Goal: Information Seeking & Learning: Learn about a topic

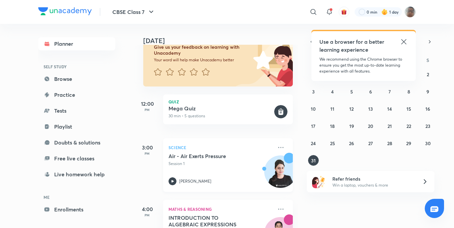
scroll to position [66, 0]
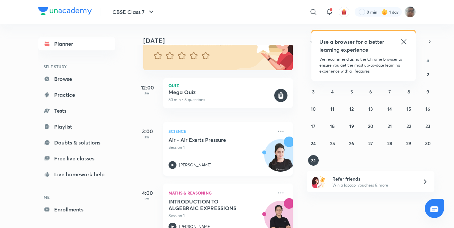
click at [201, 143] on div "Air - Air Exerts Pressure Session 1" at bounding box center [220, 144] width 104 height 14
click at [203, 144] on div "Air - Air Exerts Pressure Session 1" at bounding box center [220, 144] width 104 height 14
click at [203, 145] on p "Session 1" at bounding box center [220, 148] width 104 height 6
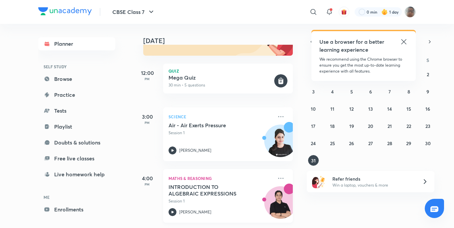
scroll to position [100, 0]
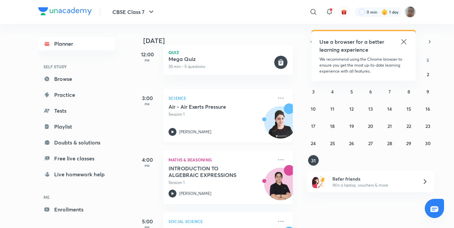
click at [182, 131] on p "[PERSON_NAME]" at bounding box center [195, 132] width 32 height 6
click at [277, 162] on icon at bounding box center [281, 160] width 8 height 8
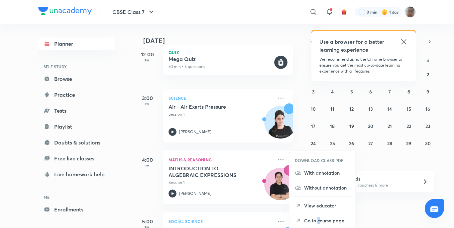
click at [318, 219] on p "Go to course page" at bounding box center [327, 221] width 46 height 7
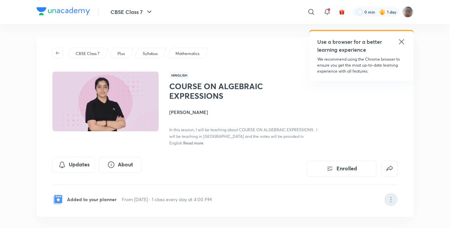
click at [388, 196] on icon at bounding box center [391, 200] width 8 height 8
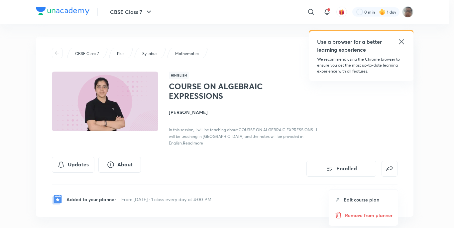
click at [372, 220] on div "Remove from planner" at bounding box center [363, 216] width 69 height 16
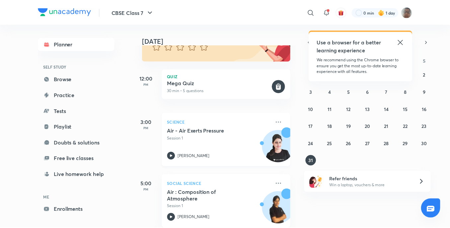
scroll to position [86, 0]
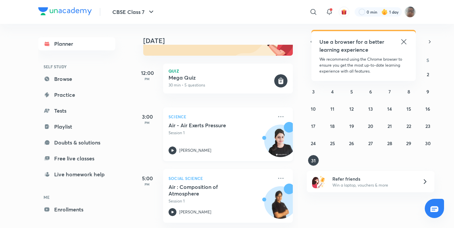
click at [233, 123] on h5 "Air - Air Exerts Pressure" at bounding box center [209, 125] width 83 height 7
click at [96, 129] on link "Playlist" at bounding box center [76, 126] width 77 height 13
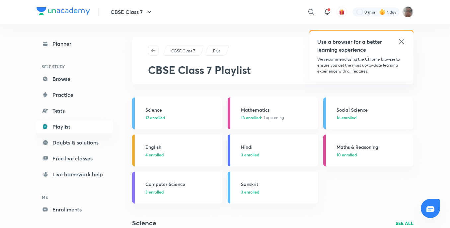
click at [355, 110] on h3 "Social Science" at bounding box center [373, 110] width 73 height 7
click at [202, 192] on p "3 enrolled" at bounding box center [181, 192] width 73 height 6
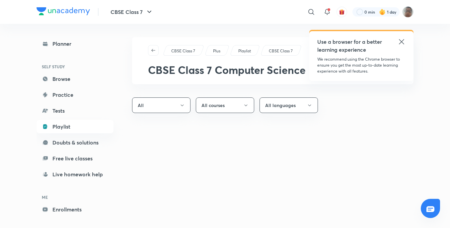
click at [137, 189] on div "CBSE Class 7 Plus Playlist CBSE Class 7 CBSE Class 7 Computer Science All All c…" at bounding box center [273, 130] width 282 height 186
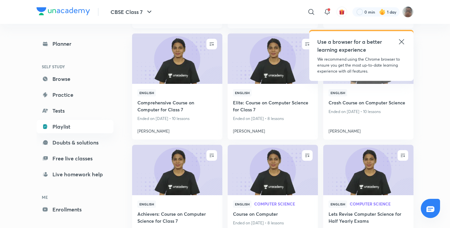
scroll to position [232, 0]
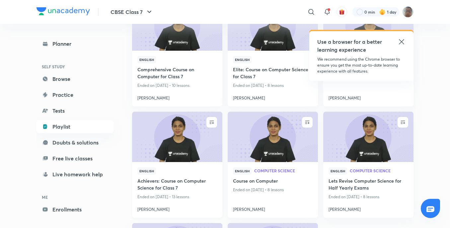
click at [219, 121] on img at bounding box center [177, 137] width 92 height 51
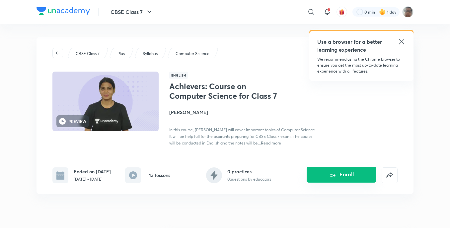
click at [321, 174] on button "Enroll" at bounding box center [342, 175] width 70 height 16
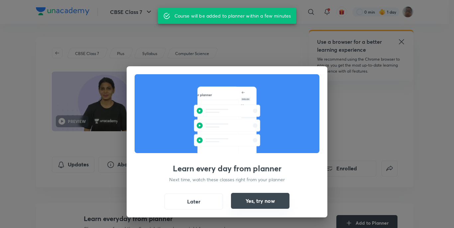
click at [273, 197] on button "Yes, try now" at bounding box center [260, 201] width 58 height 16
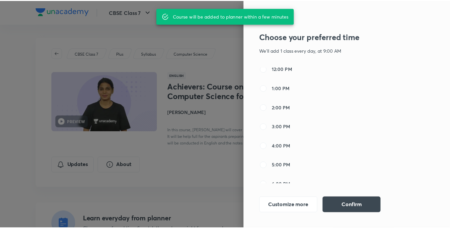
scroll to position [133, 0]
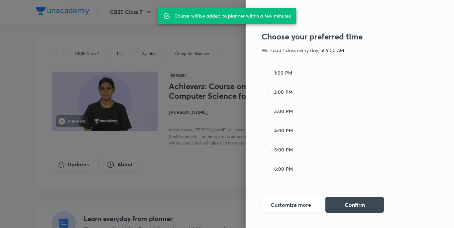
click at [274, 110] on span "3:00 PM" at bounding box center [283, 111] width 19 height 7
click at [269, 110] on input "3:00 PM" at bounding box center [265, 112] width 8 height 8
radio input "false"
radio input "true"
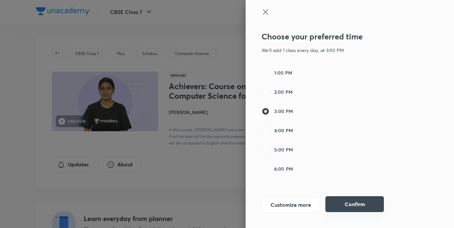
click at [347, 201] on button "Confirm" at bounding box center [354, 205] width 58 height 16
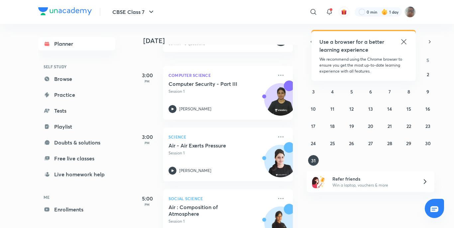
scroll to position [133, 0]
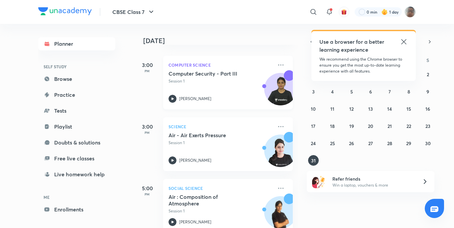
click at [219, 95] on div "[PERSON_NAME]" at bounding box center [220, 99] width 104 height 8
click at [220, 95] on div "[PERSON_NAME]" at bounding box center [220, 99] width 104 height 8
click at [252, 145] on p "Session 1" at bounding box center [220, 143] width 104 height 6
click at [245, 89] on div "Computer Security - Part III Session 1 Ayushi Tyagi" at bounding box center [220, 86] width 104 height 33
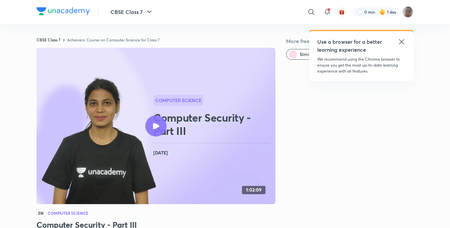
drag, startPoint x: 292, startPoint y: 71, endPoint x: 290, endPoint y: 80, distance: 8.6
click at [187, 123] on h2 "Computer Security - Part III" at bounding box center [213, 124] width 120 height 27
click at [401, 40] on icon at bounding box center [402, 42] width 8 height 8
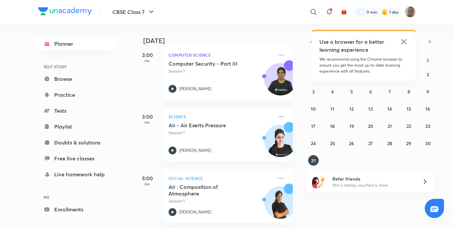
scroll to position [148, 0]
click at [206, 176] on p "Social Science" at bounding box center [220, 179] width 104 height 8
click at [198, 191] on h5 "Air : Composition of Atmosphere" at bounding box center [209, 190] width 83 height 13
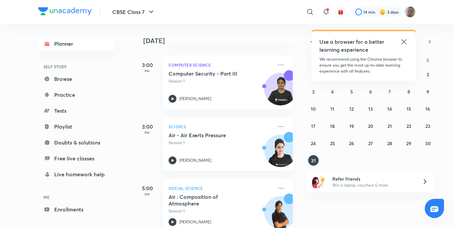
scroll to position [148, 0]
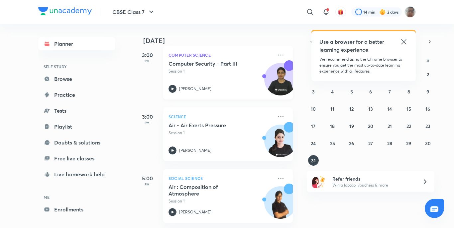
click at [181, 86] on p "[PERSON_NAME]" at bounding box center [195, 89] width 32 height 6
click at [182, 86] on p "[PERSON_NAME]" at bounding box center [195, 89] width 32 height 6
drag, startPoint x: 183, startPoint y: 84, endPoint x: 197, endPoint y: 83, distance: 13.4
click at [194, 86] on p "[PERSON_NAME]" at bounding box center [195, 89] width 32 height 6
drag, startPoint x: 199, startPoint y: 83, endPoint x: 209, endPoint y: 82, distance: 10.0
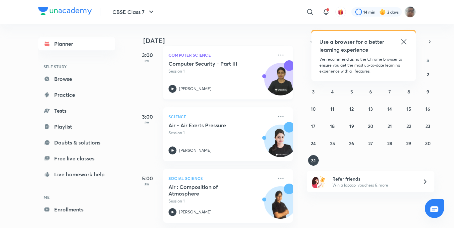
click at [199, 86] on p "[PERSON_NAME]" at bounding box center [195, 89] width 32 height 6
click at [214, 192] on div "Air : Composition of Atmosphere Session 1" at bounding box center [220, 194] width 104 height 21
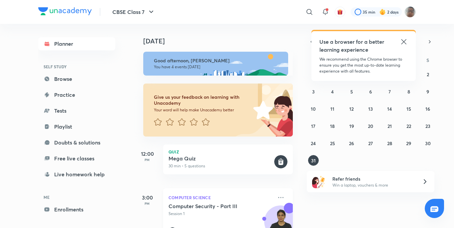
click at [208, 201] on p "Computer Science" at bounding box center [220, 198] width 104 height 8
drag, startPoint x: 208, startPoint y: 201, endPoint x: 209, endPoint y: 211, distance: 9.8
click at [209, 211] on div "Computer Security - Part III Session 1" at bounding box center [220, 210] width 104 height 14
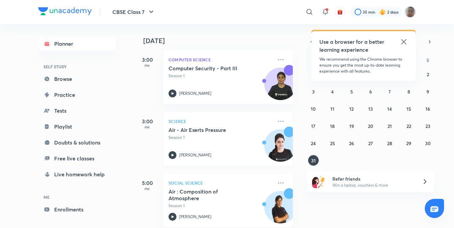
scroll to position [148, 0]
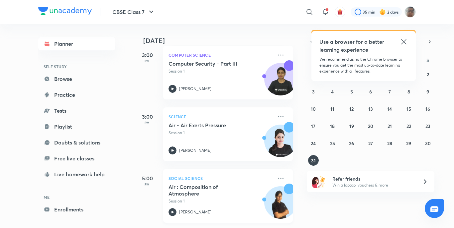
click at [214, 185] on h5 "Air : Composition of Atmosphere" at bounding box center [209, 190] width 83 height 13
click at [201, 68] on p "Session 1" at bounding box center [220, 71] width 104 height 6
drag, startPoint x: 285, startPoint y: 130, endPoint x: 180, endPoint y: 125, distance: 104.4
click at [180, 125] on div "Air - Air Exerts Pressure Session 1" at bounding box center [220, 129] width 104 height 14
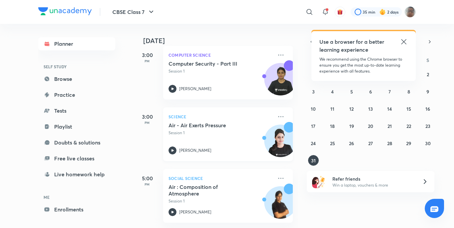
click at [180, 124] on div "Air - Air Exerts Pressure Session 1" at bounding box center [220, 129] width 104 height 14
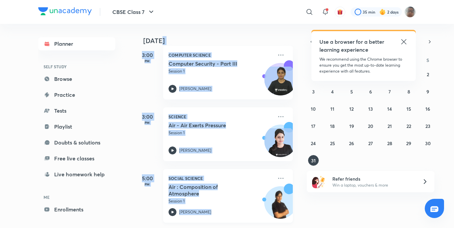
drag, startPoint x: 266, startPoint y: 25, endPoint x: 266, endPoint y: 187, distance: 162.4
drag, startPoint x: 266, startPoint y: 187, endPoint x: 251, endPoint y: 172, distance: 21.4
click at [258, 175] on p "Social Science" at bounding box center [220, 179] width 104 height 8
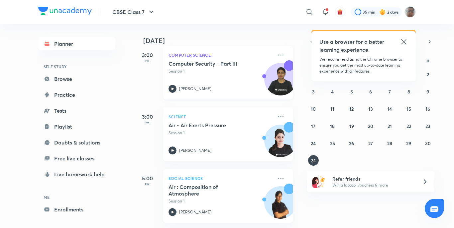
click at [177, 77] on div "Computer Security - Part III Session 1 Ayushi Tyagi" at bounding box center [220, 76] width 104 height 33
click at [177, 78] on div "Computer Security - Part III Session 1 Ayushi Tyagi" at bounding box center [220, 76] width 104 height 33
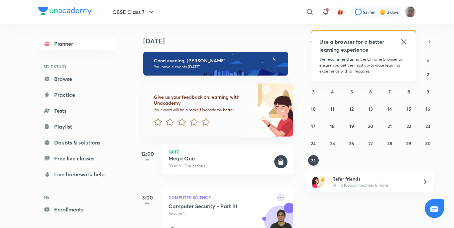
click at [277, 196] on icon at bounding box center [281, 198] width 8 height 8
click at [275, 194] on div "Computer Science Computer Security - Part III Session 1 [PERSON_NAME]" at bounding box center [228, 216] width 130 height 54
click at [279, 197] on icon at bounding box center [281, 198] width 8 height 8
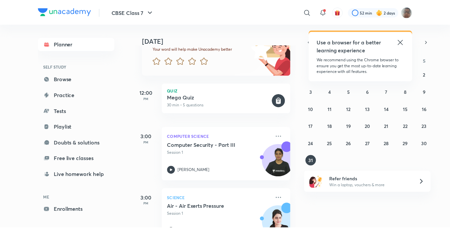
scroll to position [148, 0]
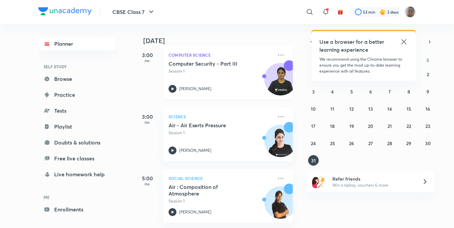
click at [271, 51] on div "Computer Science Computer Security - Part III Session 1 Ayushi Tyagi" at bounding box center [228, 73] width 130 height 54
click at [277, 113] on icon at bounding box center [281, 117] width 8 height 8
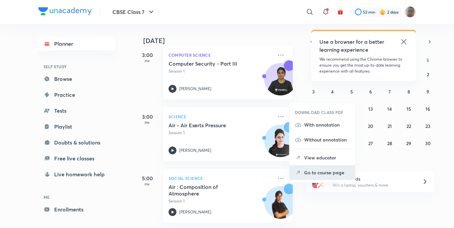
click at [329, 174] on p "Go to course page" at bounding box center [327, 172] width 46 height 7
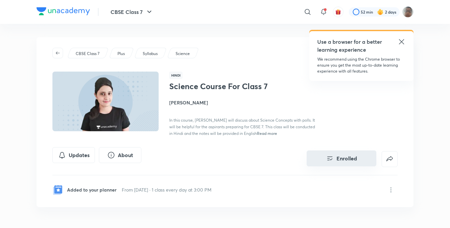
click at [363, 159] on button "Enrolled" at bounding box center [342, 159] width 70 height 16
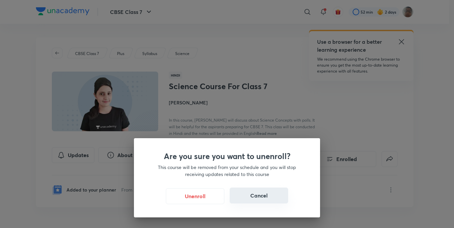
click at [249, 204] on div "Unenroll Cancel" at bounding box center [227, 197] width 154 height 16
click at [374, 176] on div "Are you sure you want to unenroll? This course will be removed from your schedu…" at bounding box center [227, 114] width 454 height 228
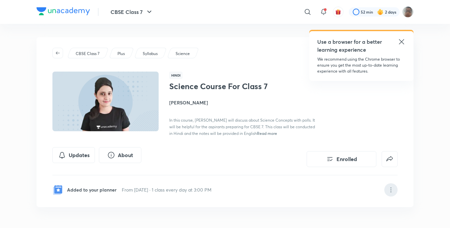
click at [394, 185] on div at bounding box center [391, 190] width 13 height 13
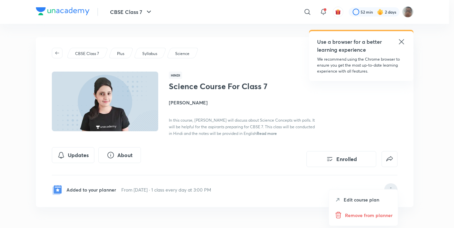
click at [370, 213] on p "Remove from planner" at bounding box center [368, 215] width 47 height 7
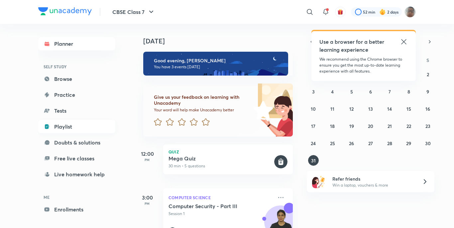
click at [55, 131] on link "Playlist" at bounding box center [76, 126] width 77 height 13
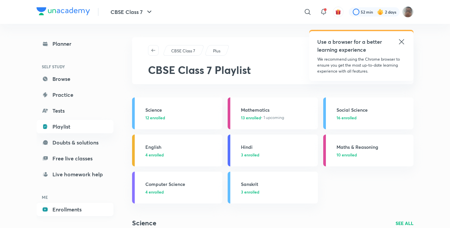
click at [64, 208] on link "Enrollments" at bounding box center [75, 209] width 77 height 13
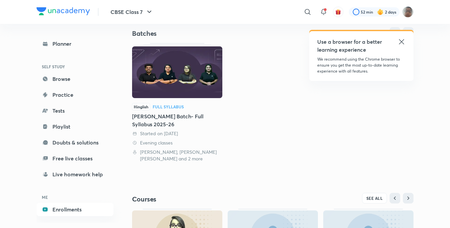
scroll to position [66, 0]
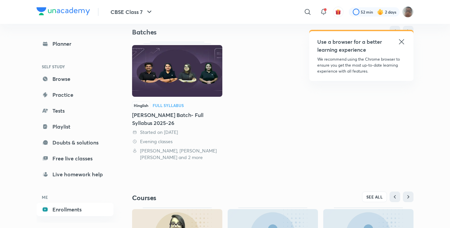
click at [183, 107] on div "Full Syllabus" at bounding box center [168, 106] width 31 height 4
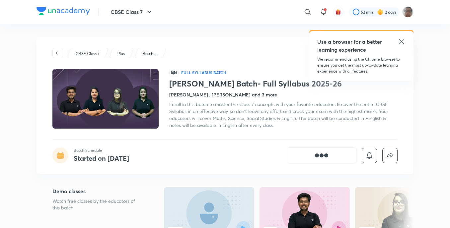
click at [281, 221] on div "76" at bounding box center [305, 228] width 82 height 14
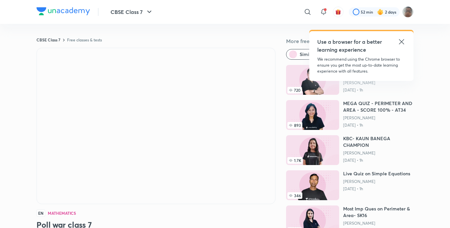
click at [350, 90] on p "Jan 18, 2022 • 1h" at bounding box center [378, 90] width 70 height 5
click at [331, 93] on img at bounding box center [312, 80] width 53 height 30
click at [308, 86] on img at bounding box center [312, 80] width 53 height 30
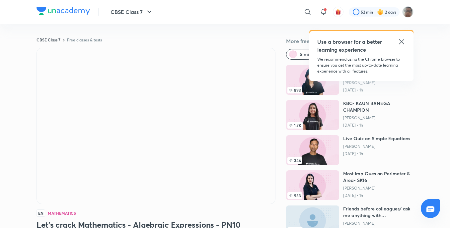
click at [304, 87] on img at bounding box center [312, 80] width 53 height 30
click at [296, 91] on span "893" at bounding box center [295, 90] width 15 height 7
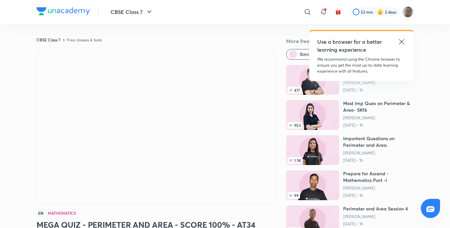
click at [401, 43] on icon at bounding box center [402, 42] width 8 height 8
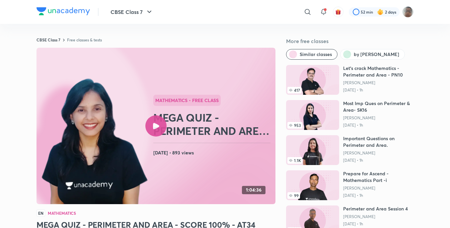
click at [249, 45] on div "CBSE Class 7 Free classes & tests More free classes Similar classes by Aparana …" at bounding box center [225, 162] width 377 height 250
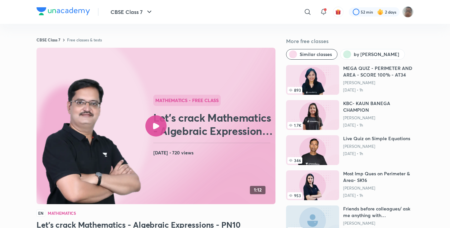
drag, startPoint x: 206, startPoint y: 19, endPoint x: 155, endPoint y: 123, distance: 115.5
click at [155, 123] on div at bounding box center [155, 126] width 21 height 21
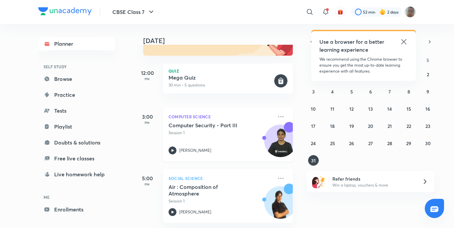
scroll to position [20, 0]
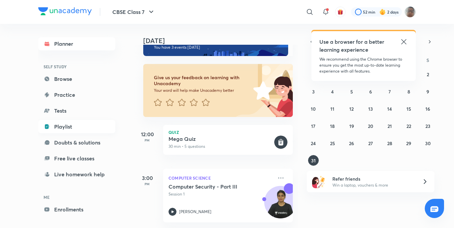
click at [62, 127] on link "Playlist" at bounding box center [76, 126] width 77 height 13
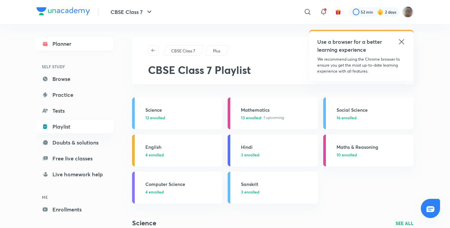
click at [48, 45] on circle at bounding box center [46, 45] width 3 height 3
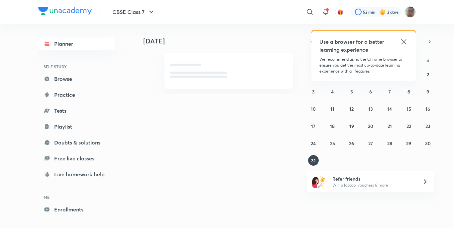
drag, startPoint x: 203, startPoint y: 140, endPoint x: 185, endPoint y: 126, distance: 23.4
click at [198, 141] on div "[DATE] [DATE] [DATE] S M T W T F S 27 28 29 30 31 1 2 3 4 5 6 7 8 9 10 11 12 13…" at bounding box center [275, 123] width 282 height 199
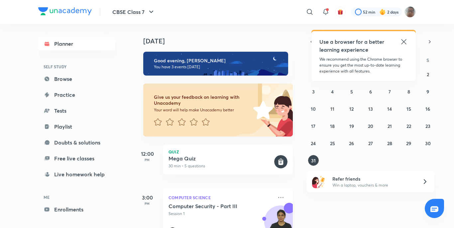
click at [402, 40] on icon at bounding box center [403, 42] width 8 height 8
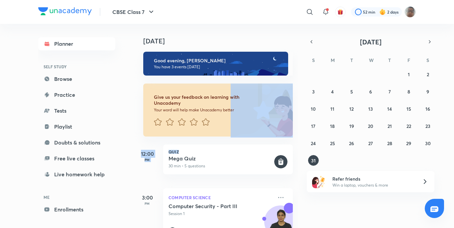
drag, startPoint x: 275, startPoint y: 144, endPoint x: 288, endPoint y: 113, distance: 34.0
click at [286, 115] on div "[DATE] Good evening, [PERSON_NAME] You have 3 events [DATE] Give us your feedba…" at bounding box center [216, 126] width 164 height 205
drag, startPoint x: 288, startPoint y: 113, endPoint x: 307, endPoint y: 44, distance: 71.9
click at [307, 44] on button "button" at bounding box center [310, 41] width 9 height 9
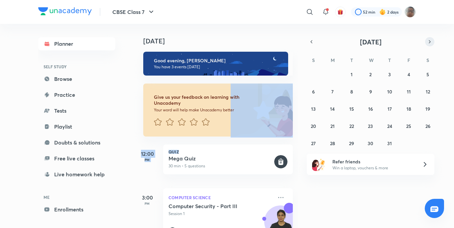
click at [430, 41] on icon "button" at bounding box center [429, 42] width 5 height 6
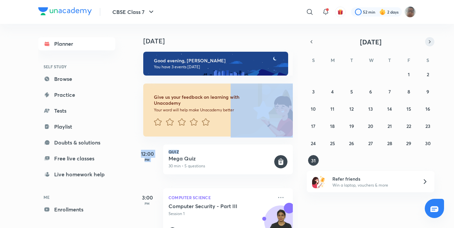
click at [430, 41] on icon "button" at bounding box center [429, 42] width 5 height 6
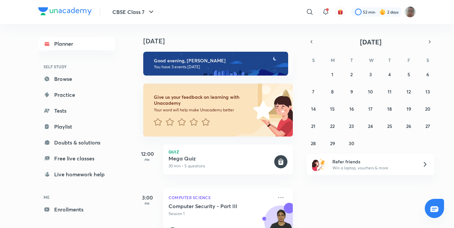
click at [340, 75] on div "31 1 2 3 4 5 6 7 8 9 10 11 12 13 14 15 16 17 18 19 20 21 22 23 24 25 26 27 28 2…" at bounding box center [370, 109] width 128 height 80
click at [335, 75] on button "1" at bounding box center [332, 74] width 11 height 11
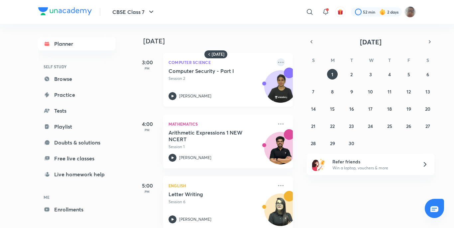
click at [277, 62] on icon at bounding box center [281, 62] width 8 height 8
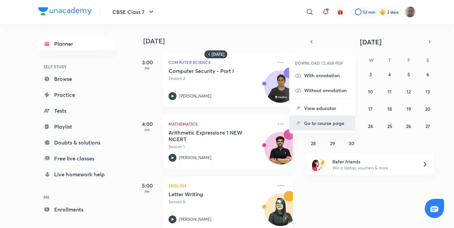
click at [307, 123] on p "Go to course page" at bounding box center [327, 123] width 46 height 7
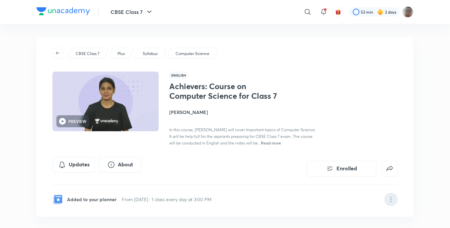
click at [392, 198] on icon at bounding box center [391, 200] width 8 height 8
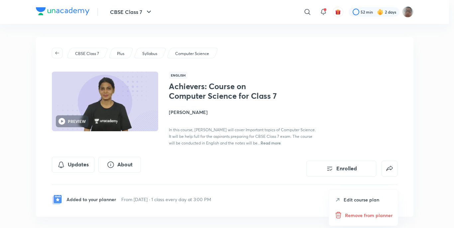
click at [375, 219] on div "Remove from planner" at bounding box center [363, 216] width 69 height 16
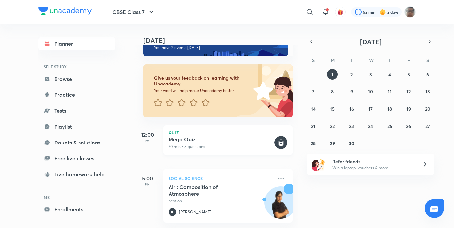
scroll to position [24, 0]
click at [277, 175] on icon at bounding box center [281, 179] width 8 height 8
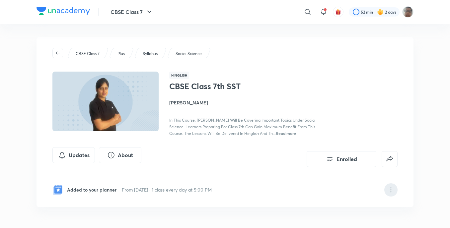
click at [388, 184] on div at bounding box center [391, 190] width 13 height 13
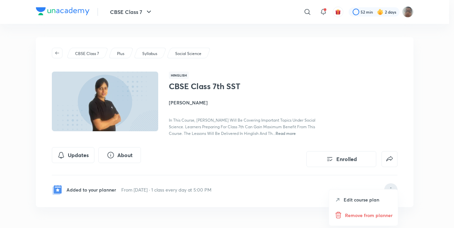
click at [378, 214] on p "Remove from planner" at bounding box center [368, 215] width 47 height 7
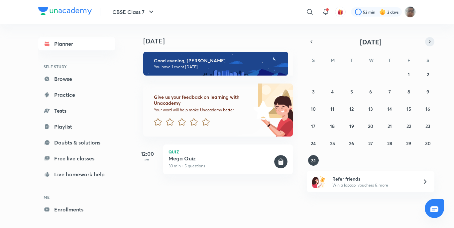
click at [426, 42] on button "button" at bounding box center [429, 41] width 9 height 9
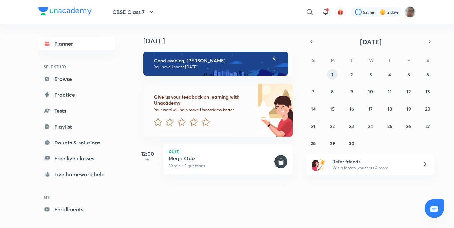
click at [335, 74] on button "1" at bounding box center [332, 74] width 11 height 11
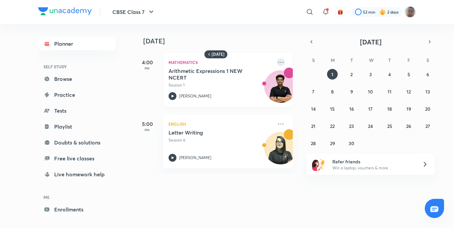
click at [277, 60] on icon at bounding box center [281, 62] width 8 height 8
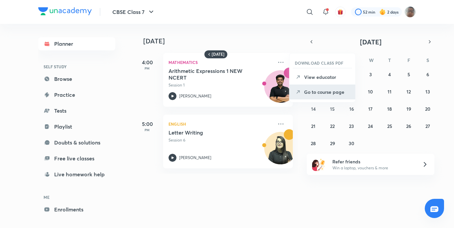
click at [293, 90] on li "Go to course page" at bounding box center [322, 92] width 66 height 15
